Goal: Task Accomplishment & Management: Manage account settings

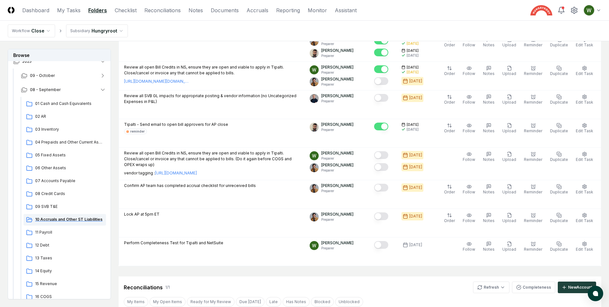
scroll to position [86, 0]
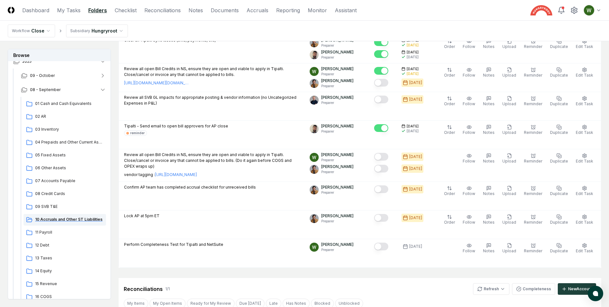
click at [61, 216] on div "10 Accruals and Other ST Liabilities" at bounding box center [65, 220] width 82 height 12
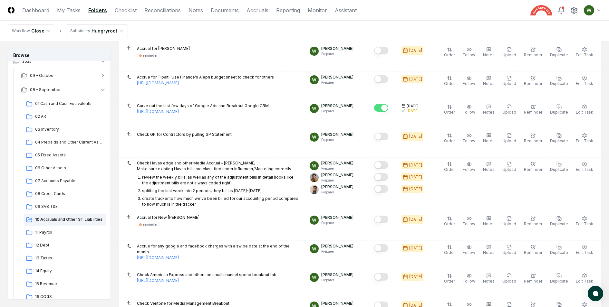
scroll to position [369, 0]
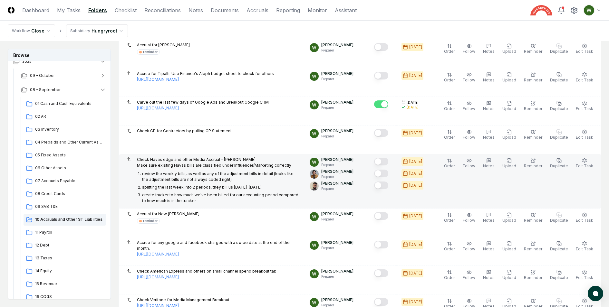
click at [388, 158] on button "Mark complete" at bounding box center [381, 162] width 14 height 8
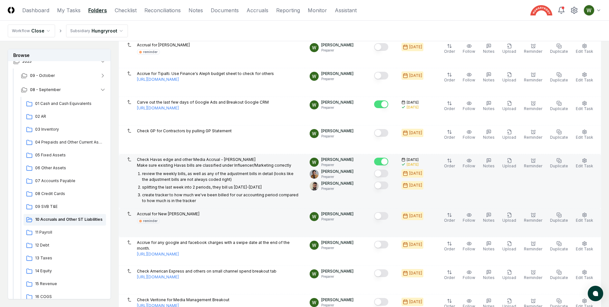
click at [385, 213] on button "Mark complete" at bounding box center [381, 216] width 14 height 8
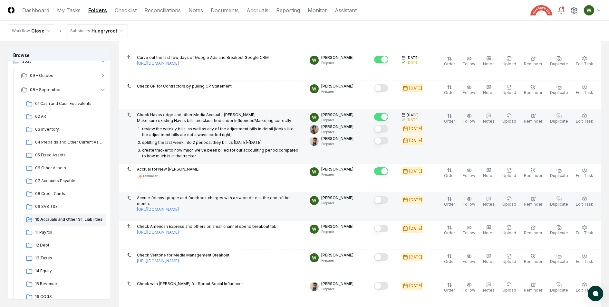
click at [385, 196] on button "Mark complete" at bounding box center [381, 200] width 14 height 8
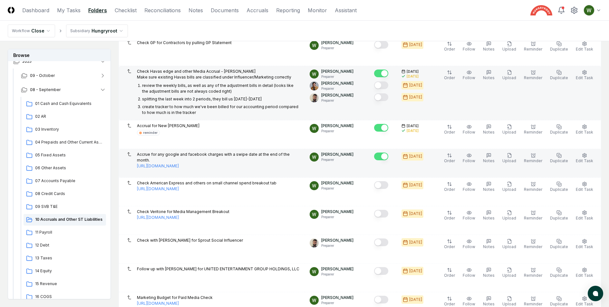
scroll to position [459, 0]
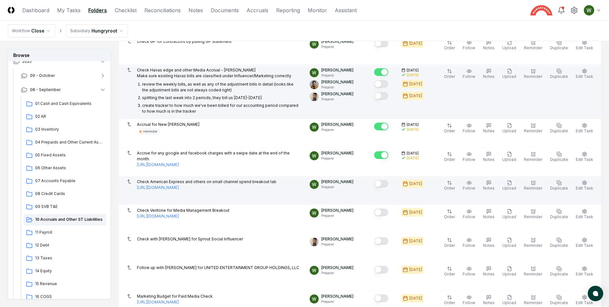
click at [387, 180] on button "Mark complete" at bounding box center [381, 184] width 14 height 8
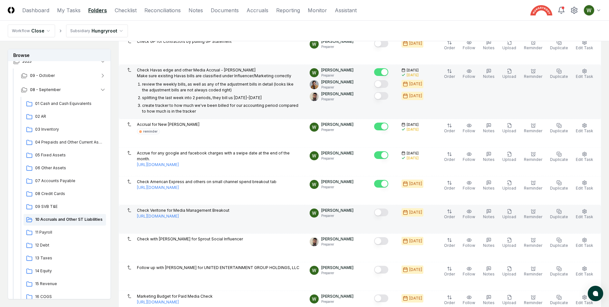
click at [387, 209] on button "Mark complete" at bounding box center [381, 213] width 14 height 8
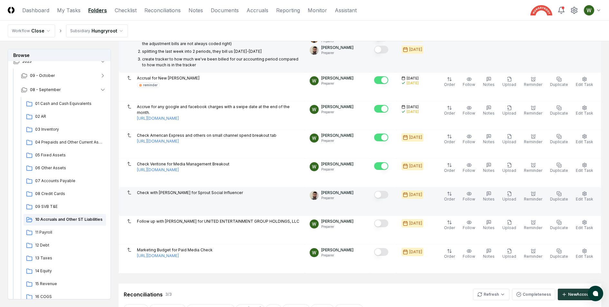
scroll to position [506, 0]
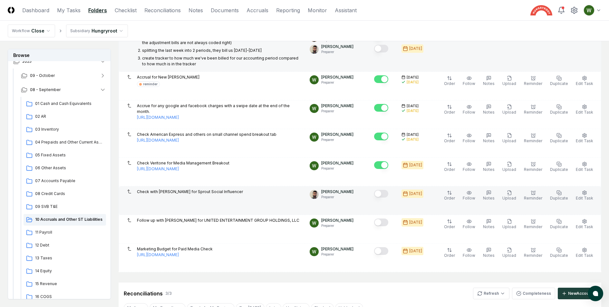
click at [387, 190] on button "Mark complete" at bounding box center [381, 194] width 14 height 8
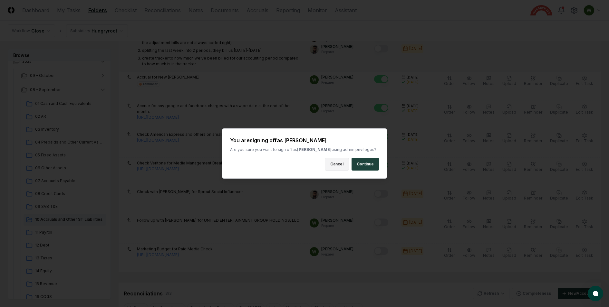
click at [335, 162] on button "Cancel" at bounding box center [337, 164] width 24 height 13
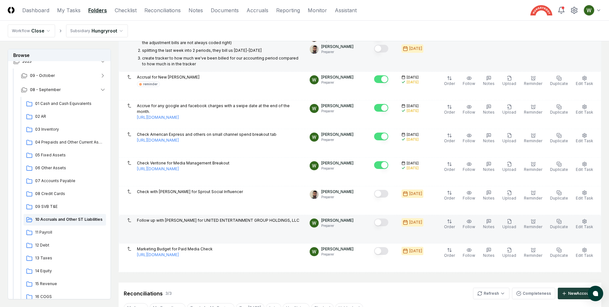
click at [387, 219] on button "Mark complete" at bounding box center [381, 223] width 14 height 8
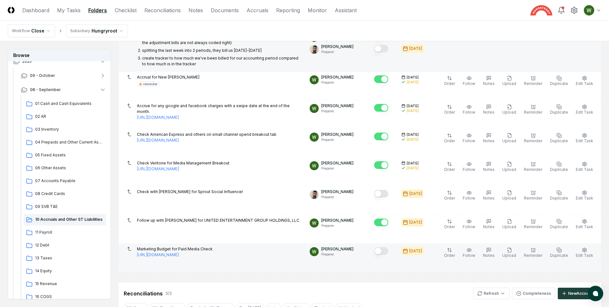
click at [388, 247] on button "Mark complete" at bounding box center [381, 251] width 14 height 8
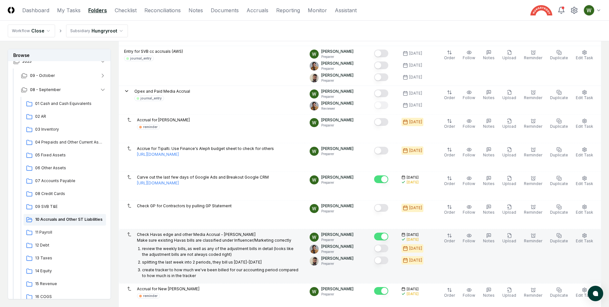
scroll to position [278, 0]
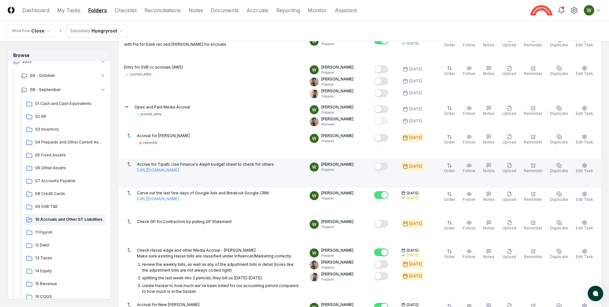
click at [384, 163] on button "Mark complete" at bounding box center [381, 167] width 14 height 8
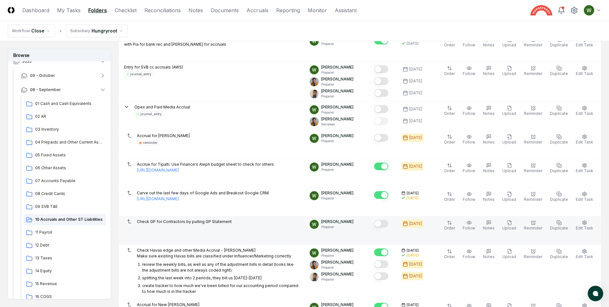
click at [386, 220] on button "Mark complete" at bounding box center [381, 224] width 14 height 8
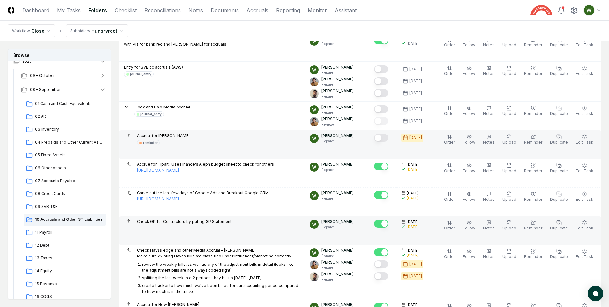
click at [387, 136] on button "Mark complete" at bounding box center [381, 138] width 14 height 8
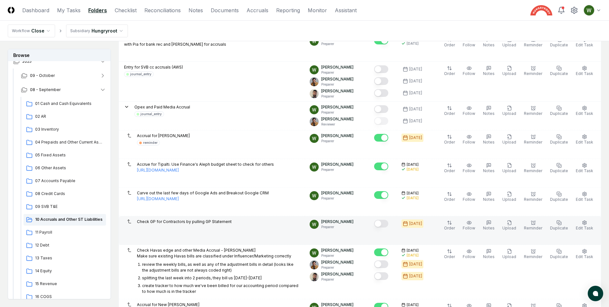
click at [386, 220] on button "Mark complete" at bounding box center [381, 224] width 14 height 8
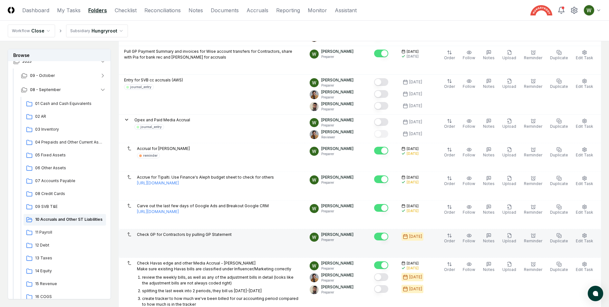
scroll to position [256, 0]
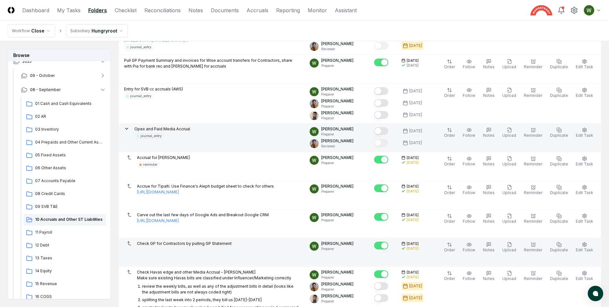
click at [385, 127] on button "Mark complete" at bounding box center [381, 131] width 14 height 8
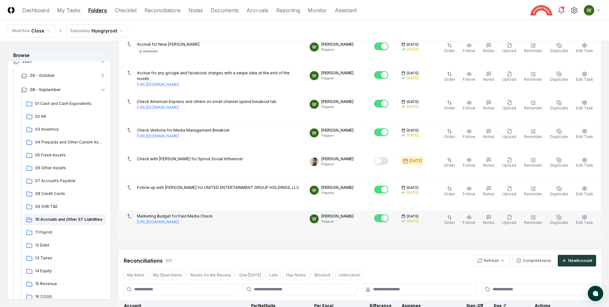
scroll to position [537, 0]
